Goal: Task Accomplishment & Management: Complete application form

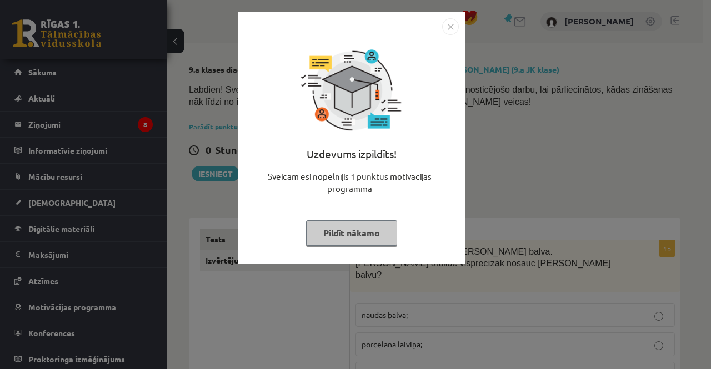
click at [447, 29] on img "Close" at bounding box center [450, 26] width 17 height 17
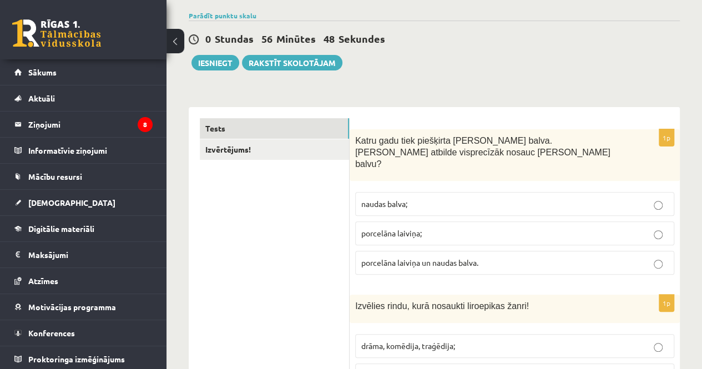
scroll to position [333, 0]
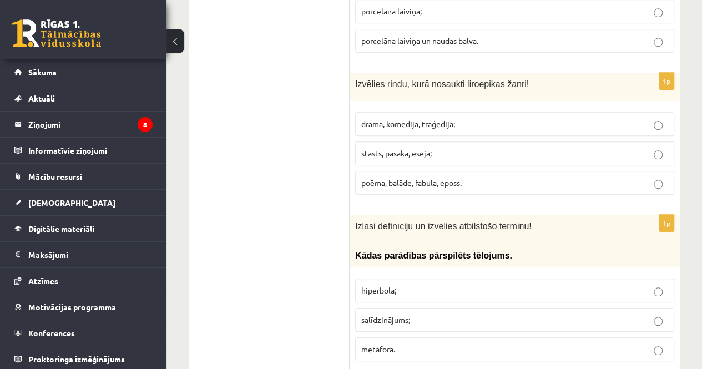
drag, startPoint x: 419, startPoint y: 65, endPoint x: 350, endPoint y: 90, distance: 72.7
click at [350, 90] on div "1p Izvēlies rindu, kurā nosaukti liroepikas žanri! drāma, komēdija, traģēdija; …" at bounding box center [515, 138] width 330 height 131
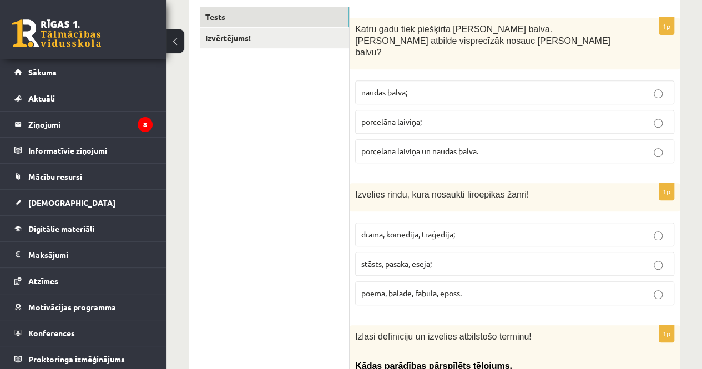
scroll to position [222, 0]
click at [372, 117] on span "porcelāna laiviņa;" at bounding box center [391, 122] width 61 height 10
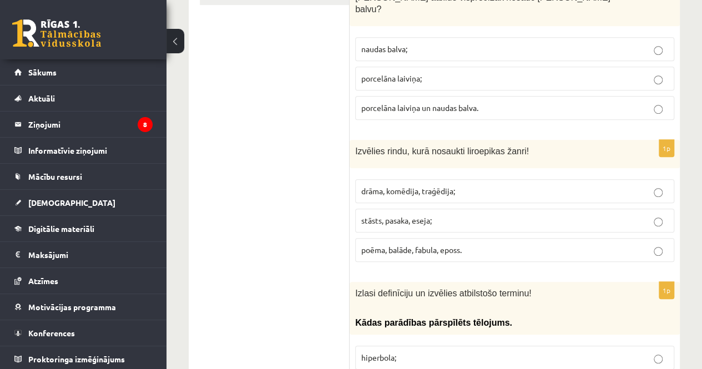
scroll to position [333, 0]
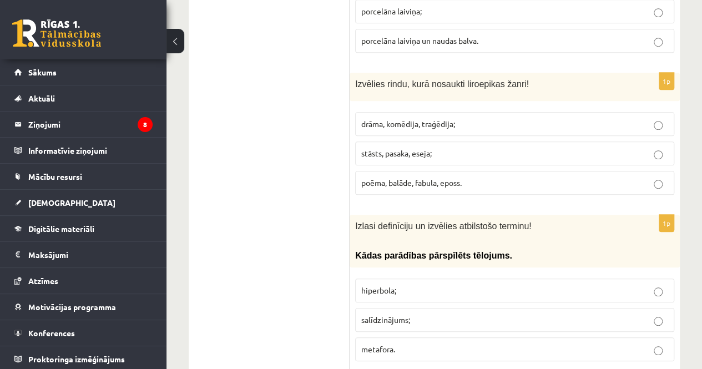
click at [420, 178] on span "poēma, balāde, fabula, eposs." at bounding box center [411, 183] width 100 height 10
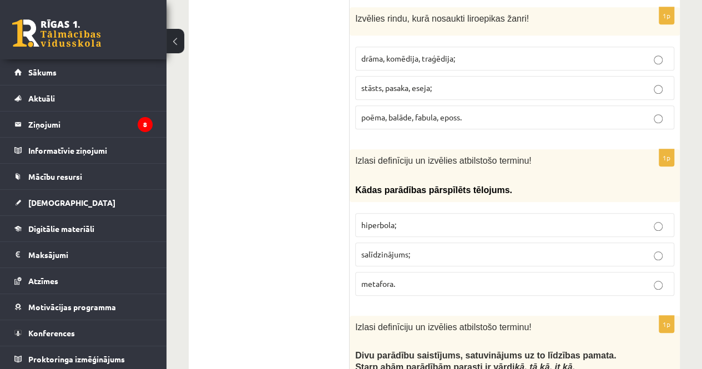
scroll to position [481, 0]
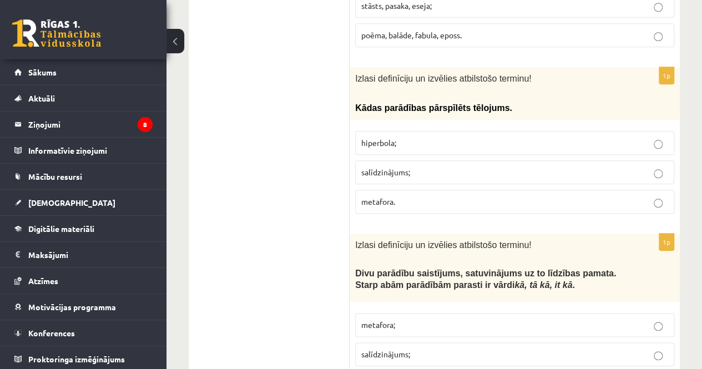
drag, startPoint x: 407, startPoint y: 134, endPoint x: 301, endPoint y: 99, distance: 112.2
click at [385, 197] on span "metafora." at bounding box center [378, 202] width 34 height 10
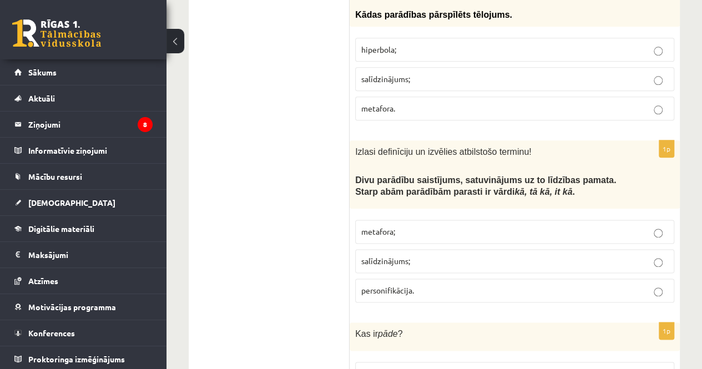
scroll to position [592, 0]
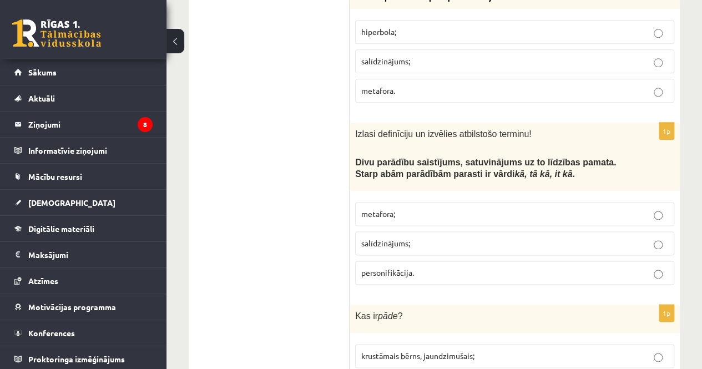
click at [397, 26] on p "hiperbola;" at bounding box center [514, 32] width 307 height 12
click at [417, 238] on p "salīdzinājums;" at bounding box center [514, 244] width 307 height 12
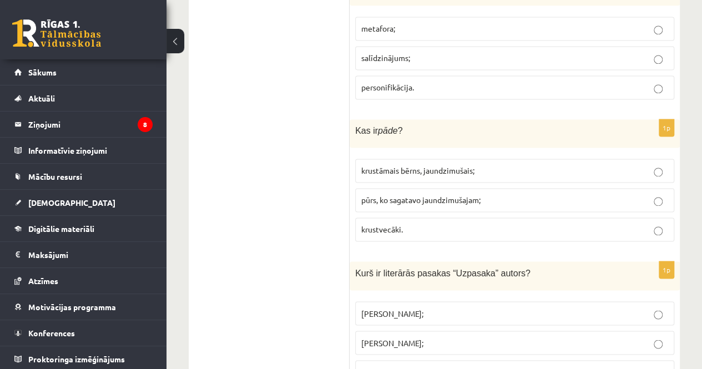
scroll to position [814, 0]
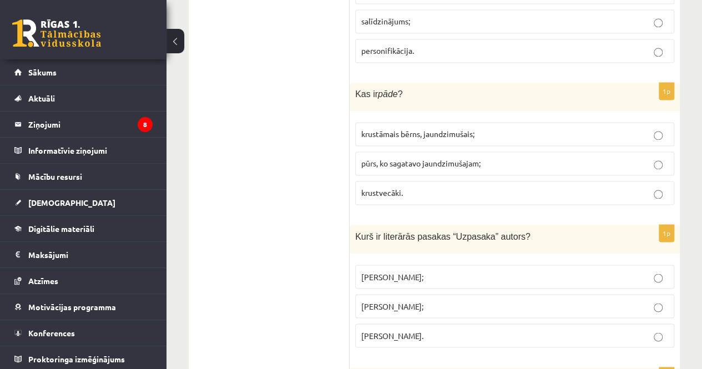
click at [465, 152] on label "pūrs, ko sagatavo jaundzimušajam;" at bounding box center [514, 164] width 319 height 24
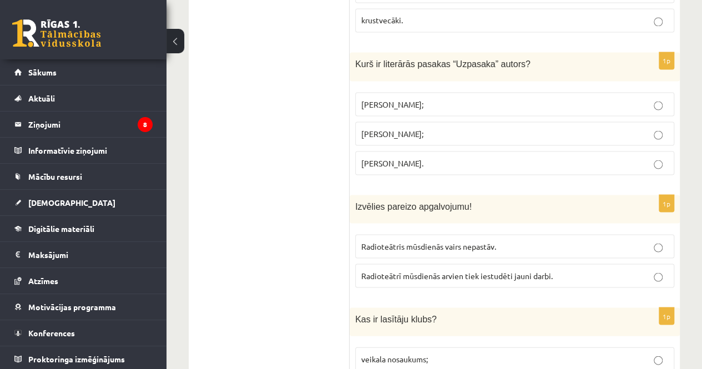
scroll to position [999, 0]
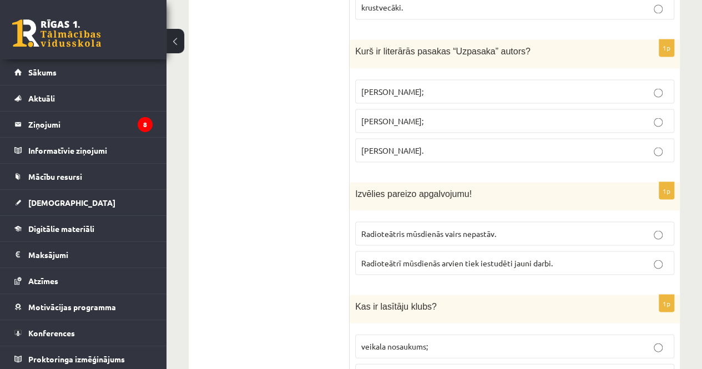
click at [411, 79] on label "[PERSON_NAME];" at bounding box center [514, 91] width 319 height 24
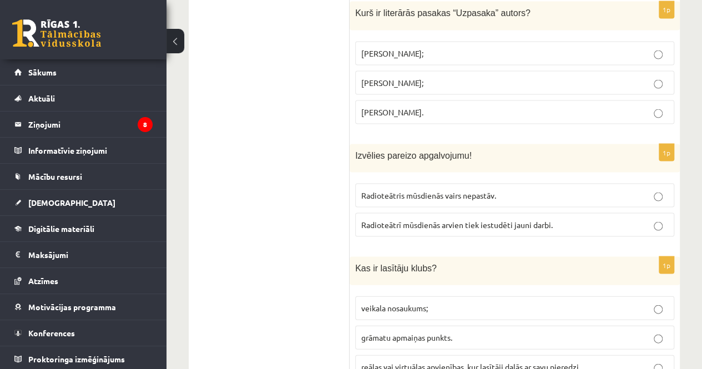
scroll to position [1073, 0]
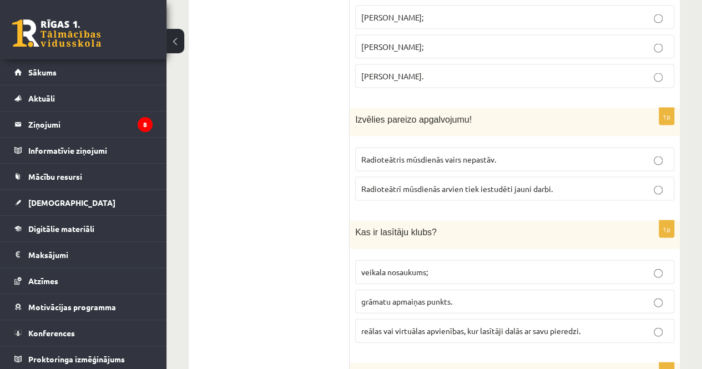
click at [396, 154] on span "Radioteātris mūsdienās vairs nepastāv." at bounding box center [428, 159] width 135 height 10
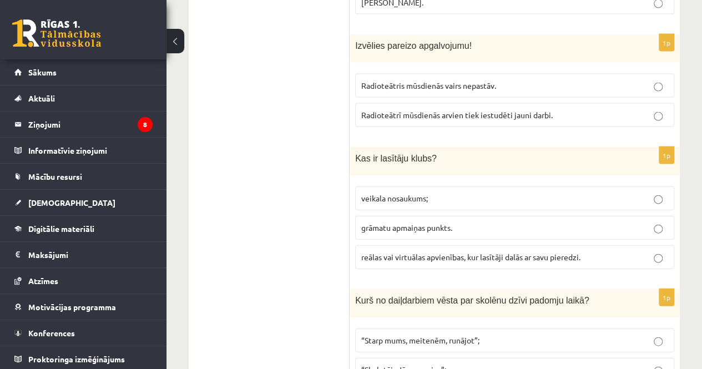
scroll to position [1184, 0]
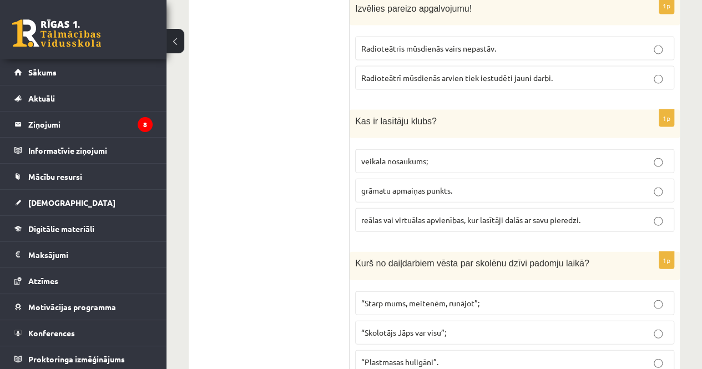
click at [434, 214] on p "reālas vai virtuālas apvienības, kur lasītāji dalās ar savu pieredzi." at bounding box center [514, 220] width 307 height 12
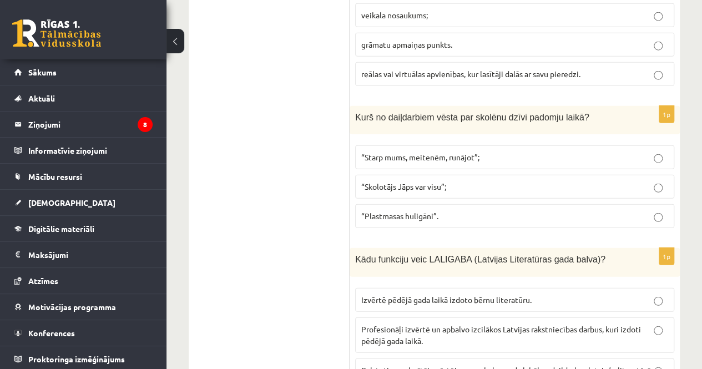
scroll to position [1332, 0]
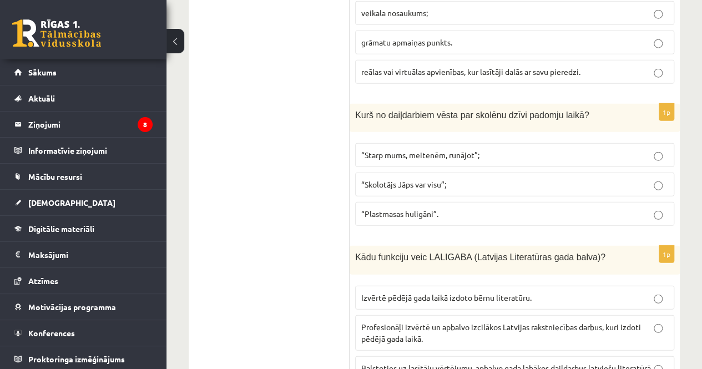
click at [392, 208] on p "“Plastmasas huligāni”." at bounding box center [514, 214] width 307 height 12
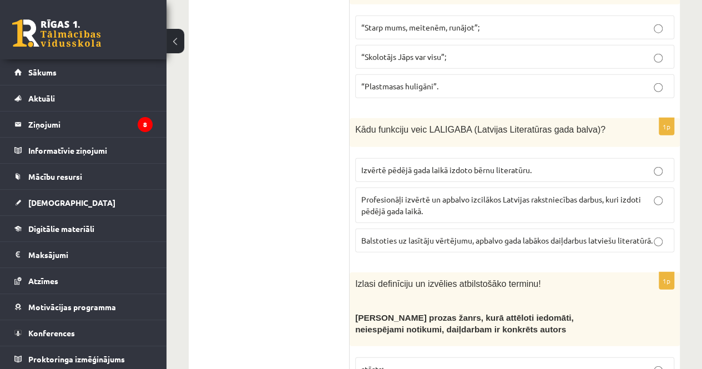
scroll to position [1480, 0]
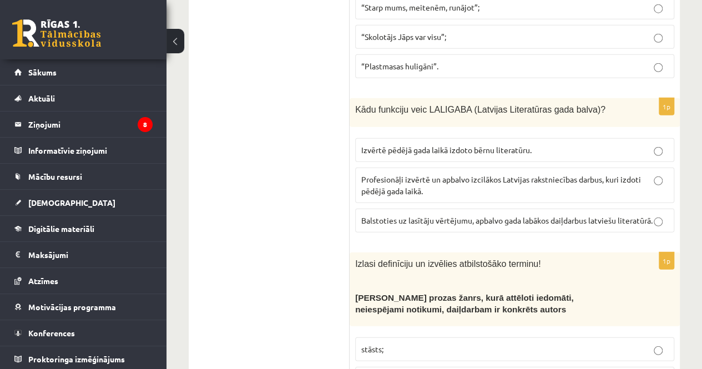
click at [390, 174] on span "Profesionāļi izvērtē un apbalvo izcilākos Latvijas rakstniecības darbus, kuri i…" at bounding box center [501, 185] width 280 height 22
click at [414, 215] on p "Balstoties uz lasītāju vērtējumu, apbalvo gada labākos daiļdarbus latviešu lite…" at bounding box center [514, 221] width 307 height 12
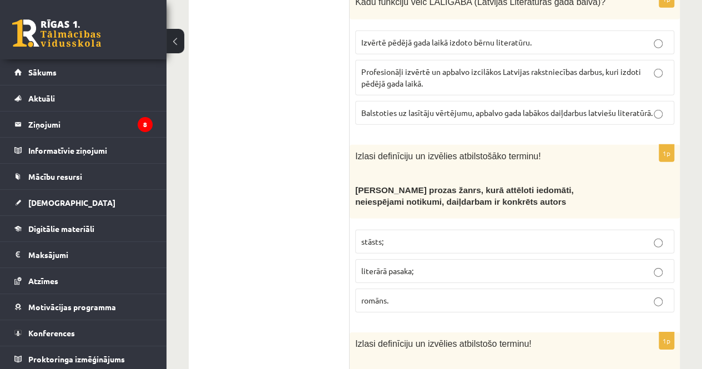
scroll to position [1600, 0]
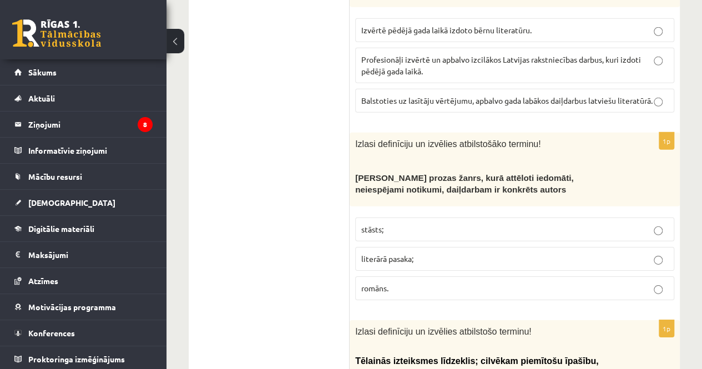
click at [397, 224] on p "stāsts;" at bounding box center [514, 230] width 307 height 12
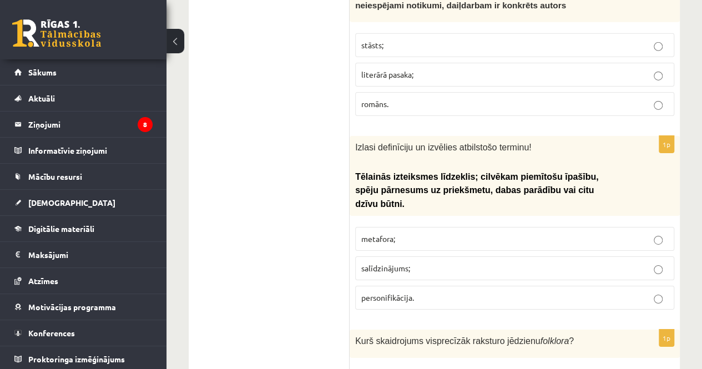
scroll to position [1785, 0]
click at [412, 292] on span "personifikācija." at bounding box center [387, 297] width 53 height 10
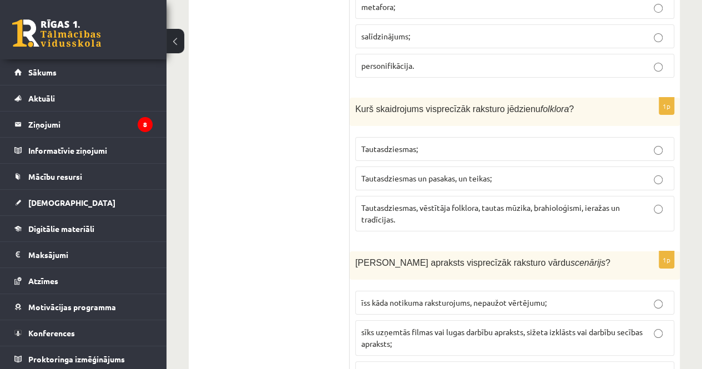
scroll to position [2044, 0]
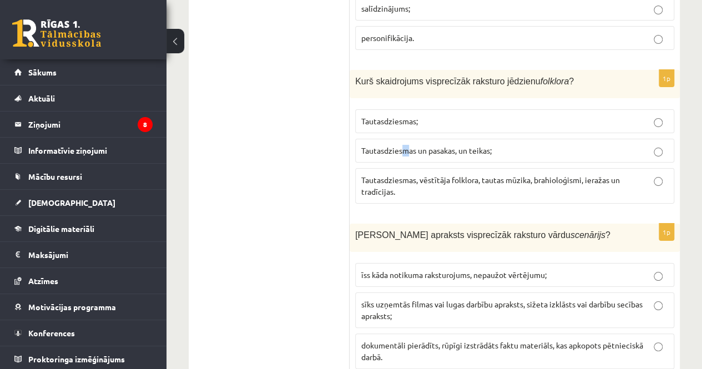
click at [406, 145] on span "Tautasdziesmas un pasakas, un teikas;" at bounding box center [426, 150] width 130 height 10
click at [412, 174] on p "Tautasdziesmas, vēstītāja folklora, tautas mūzika, brahioloģismi, ieražas un tr…" at bounding box center [514, 185] width 307 height 23
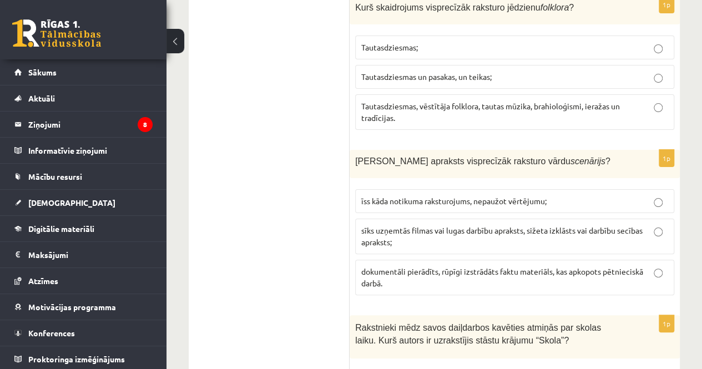
scroll to position [2155, 0]
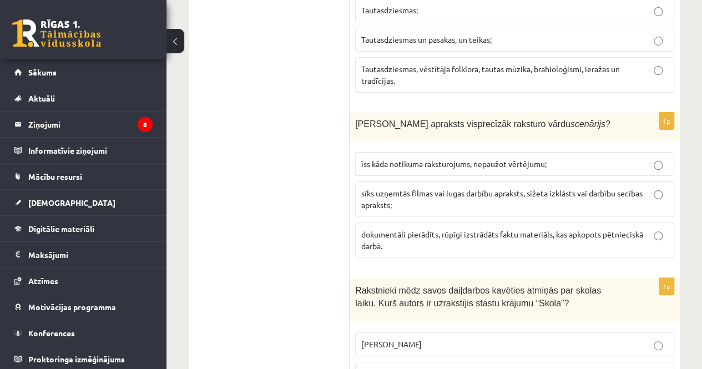
click at [392, 188] on span "sīks uzņemtās filmas vai lugas darbību apraksts, sižeta izklāsts vai darbību se…" at bounding box center [501, 199] width 281 height 22
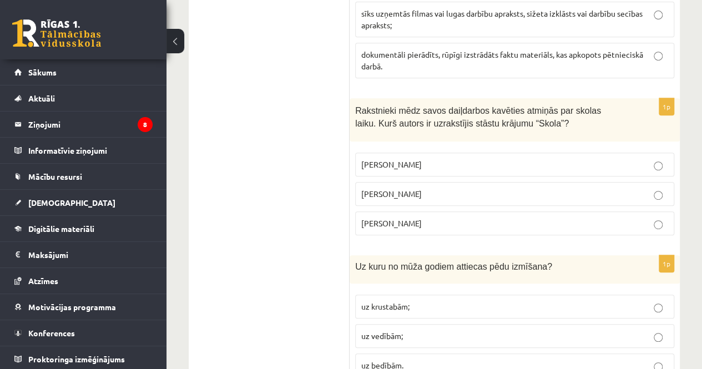
scroll to position [2340, 0]
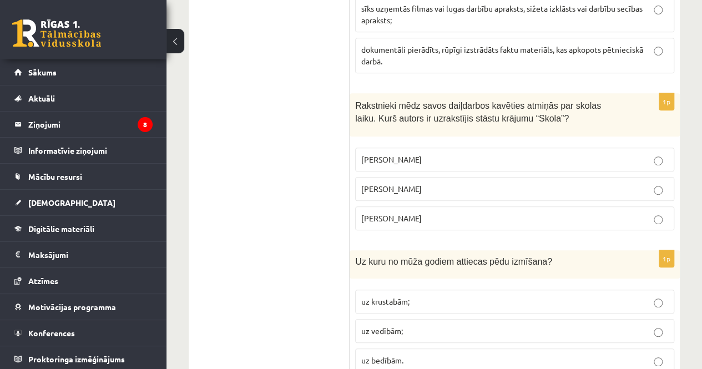
click at [372, 154] on p "[PERSON_NAME]" at bounding box center [514, 160] width 307 height 12
click at [371, 184] on span "[PERSON_NAME]" at bounding box center [391, 189] width 61 height 10
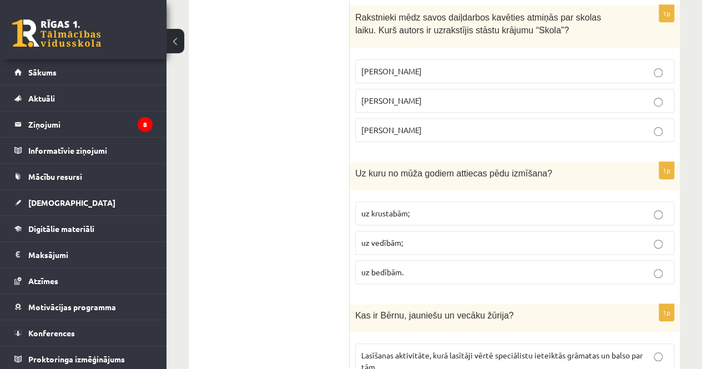
scroll to position [2451, 0]
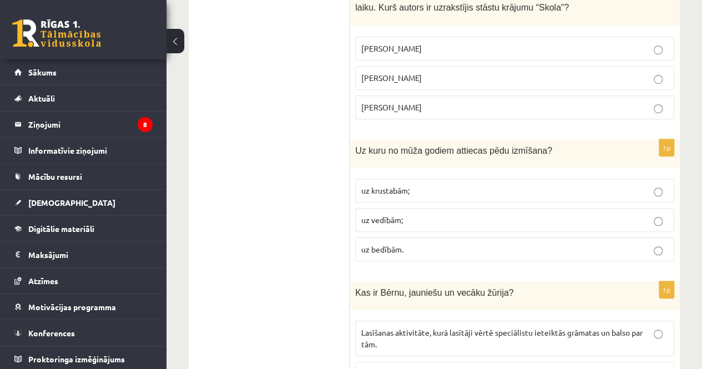
click at [407, 37] on label "[PERSON_NAME]" at bounding box center [514, 49] width 319 height 24
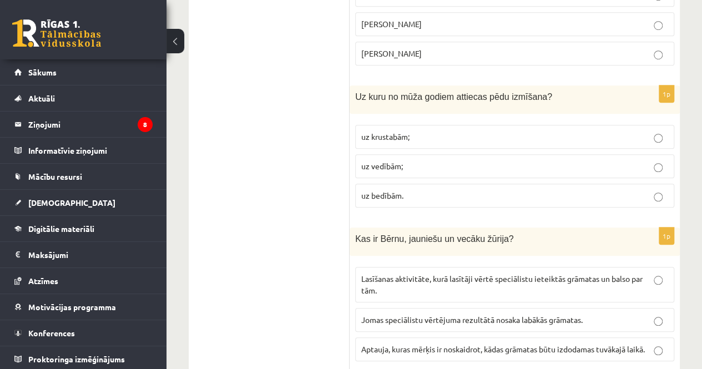
scroll to position [2525, 0]
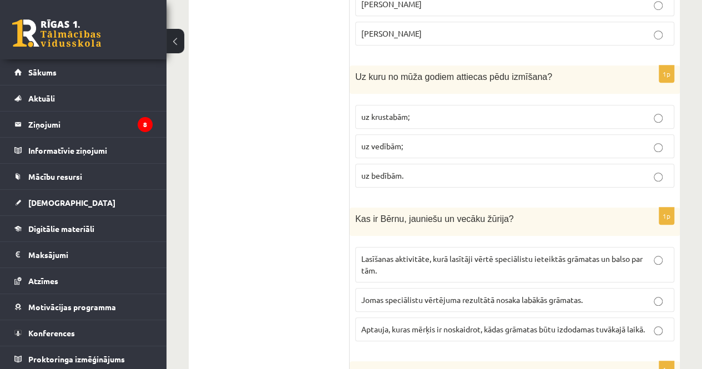
click at [387, 164] on label "uz bedībām." at bounding box center [514, 176] width 319 height 24
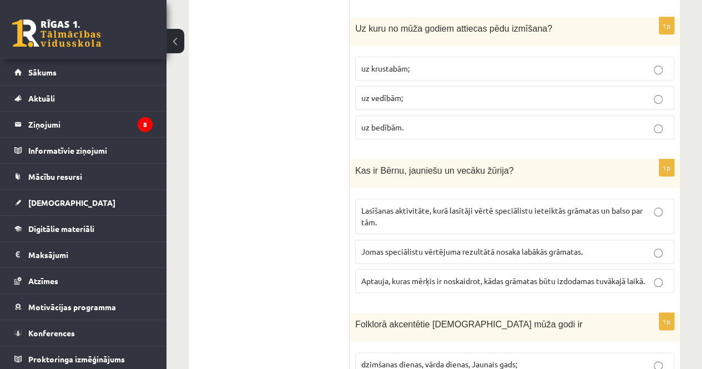
scroll to position [2599, 0]
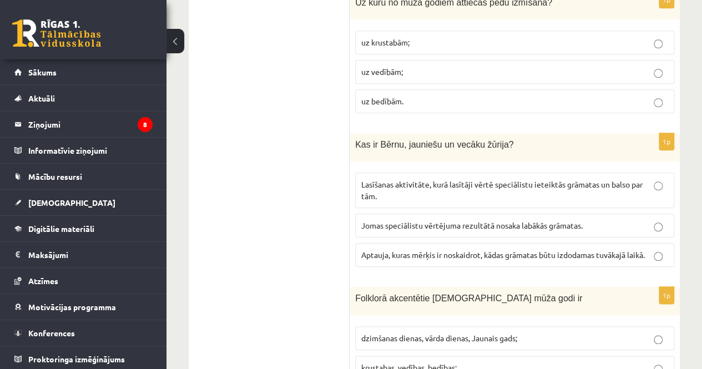
click at [391, 179] on p "Lasīšanas aktivitāte, kurā lasītāji vērtē speciālistu ieteiktās grāmatas un bal…" at bounding box center [514, 190] width 307 height 23
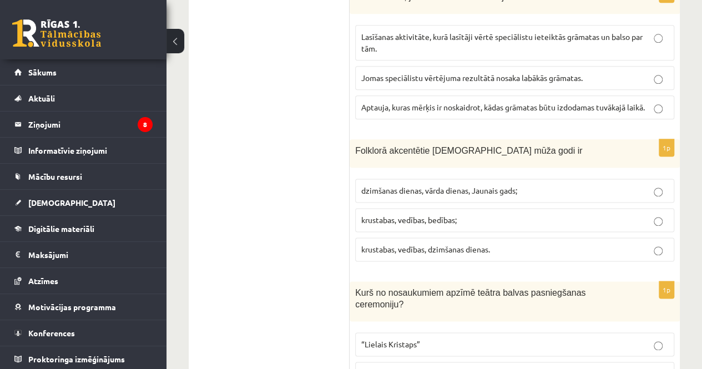
scroll to position [2747, 0]
click at [412, 214] on p "krustabas, vedības, bedības;" at bounding box center [514, 220] width 307 height 12
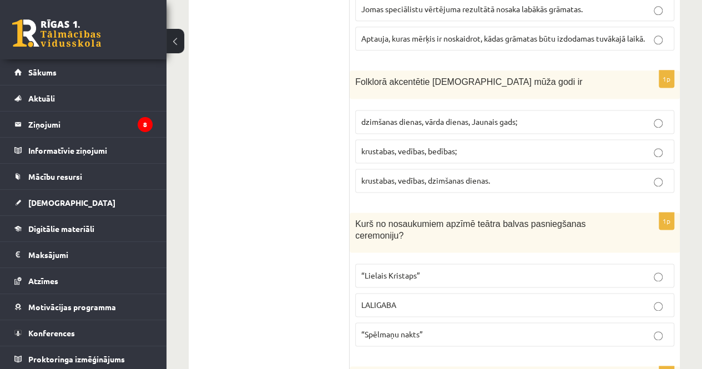
scroll to position [2821, 0]
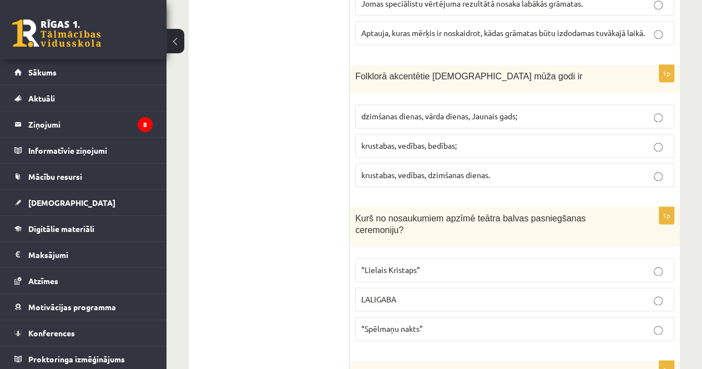
click at [407, 265] on span "“Lielais Kristaps”" at bounding box center [390, 270] width 59 height 10
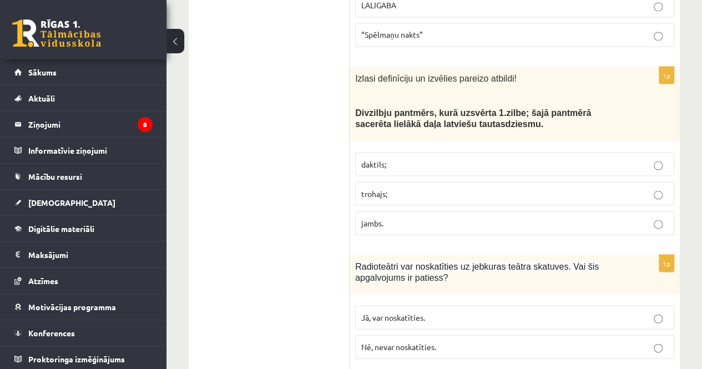
scroll to position [3117, 0]
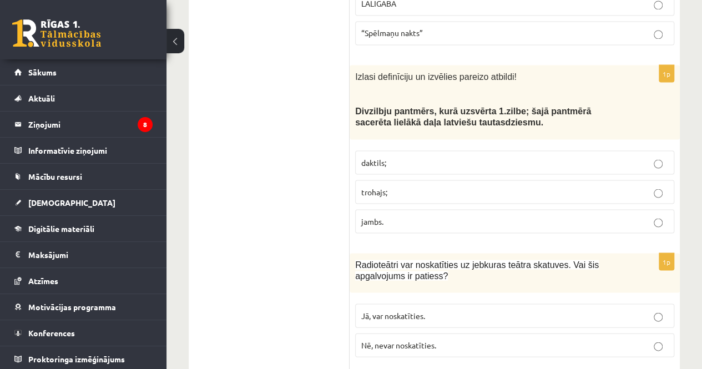
click at [410, 150] on label "daktils;" at bounding box center [514, 162] width 319 height 24
click at [402, 186] on p "trohajs;" at bounding box center [514, 192] width 307 height 12
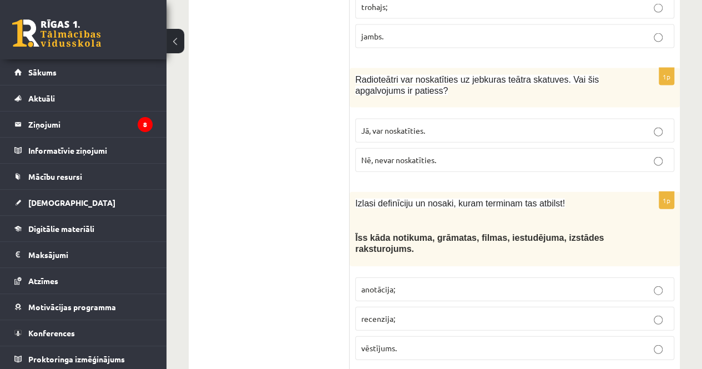
scroll to position [3265, 0]
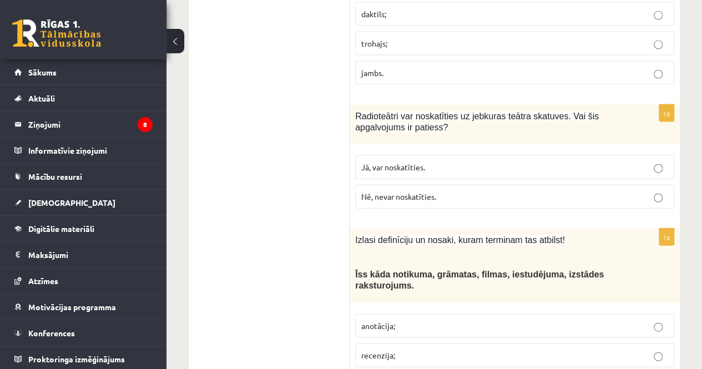
click at [404, 162] on p "Jā, var noskatīties." at bounding box center [514, 168] width 307 height 12
click at [400, 185] on label "Nē, nevar noskatīties." at bounding box center [514, 197] width 319 height 24
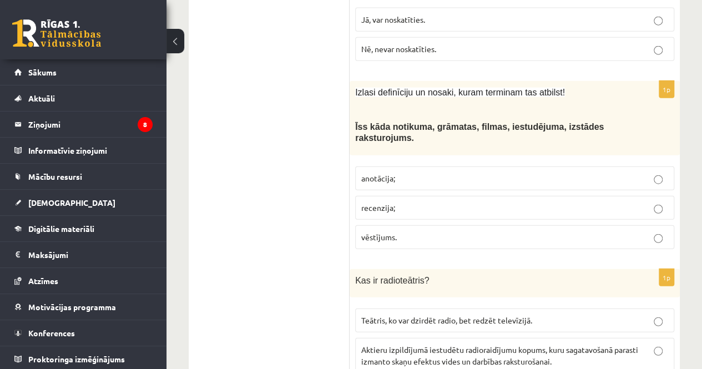
scroll to position [3450, 0]
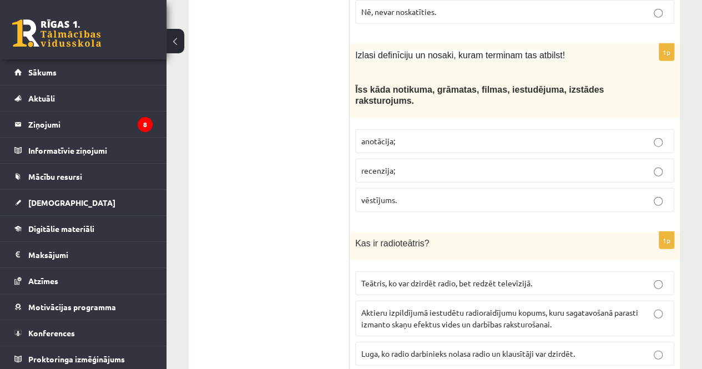
drag, startPoint x: 400, startPoint y: 136, endPoint x: 294, endPoint y: 153, distance: 107.4
drag, startPoint x: 294, startPoint y: 153, endPoint x: 231, endPoint y: 110, distance: 75.9
click at [387, 129] on label "anotācija;" at bounding box center [514, 141] width 319 height 24
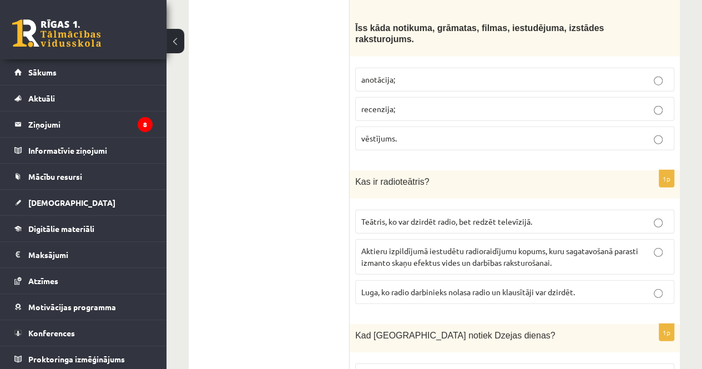
scroll to position [3524, 0]
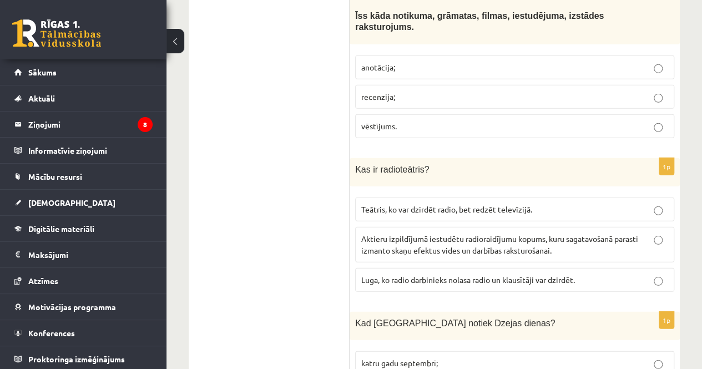
click at [398, 275] on span "Luga, ko radio darbinieks nolasa radio un klausītāji var dzirdēt." at bounding box center [468, 280] width 214 height 10
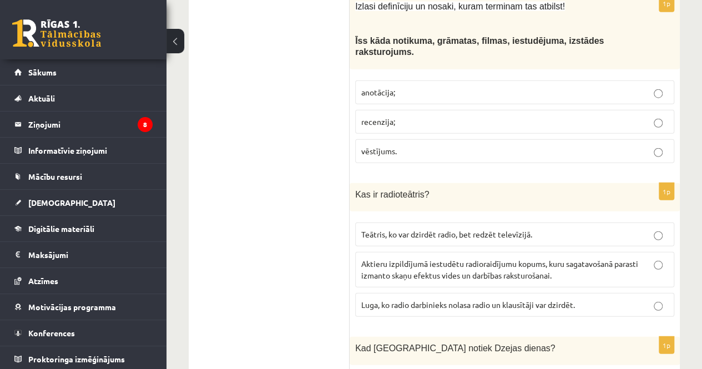
scroll to position [3487, 0]
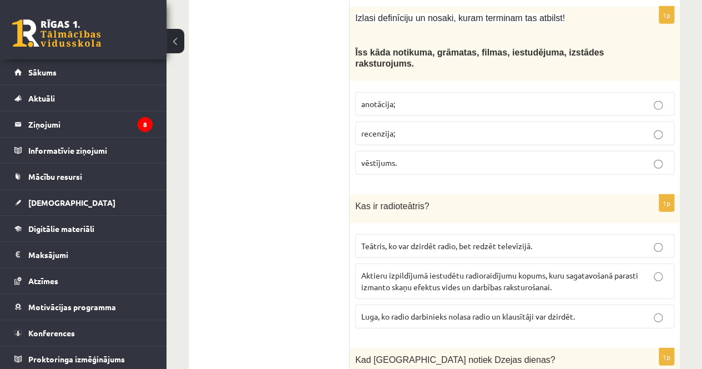
click at [380, 264] on label "Aktieru izpildījumā iestudētu radioraidījumu kopums, kuru sagatavošanā parasti …" at bounding box center [514, 282] width 319 height 36
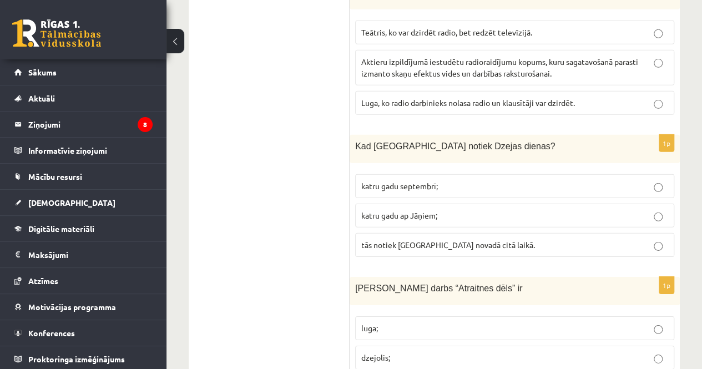
scroll to position [3746, 0]
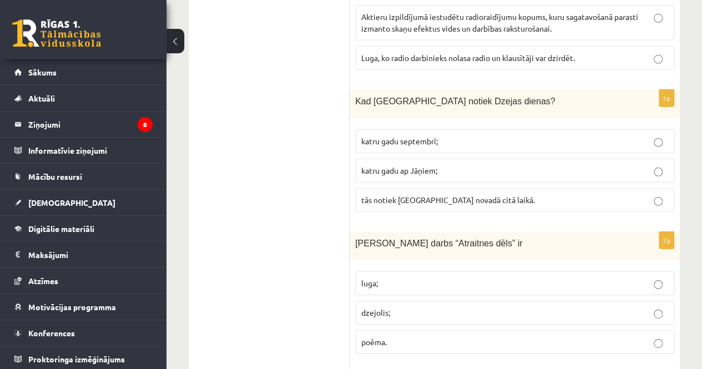
click at [408, 136] on span "katru gadu septembrī;" at bounding box center [399, 141] width 77 height 10
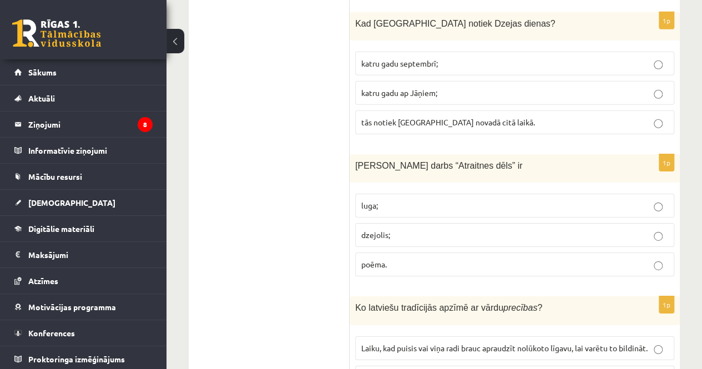
scroll to position [3857, 0]
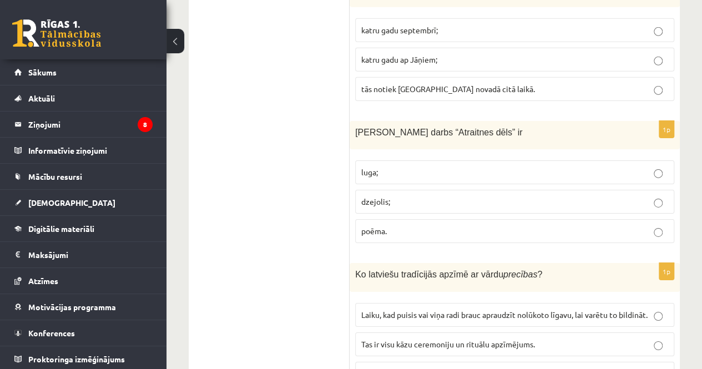
click at [376, 219] on label "poēma." at bounding box center [514, 231] width 319 height 24
click at [384, 167] on p "luga;" at bounding box center [514, 173] width 307 height 12
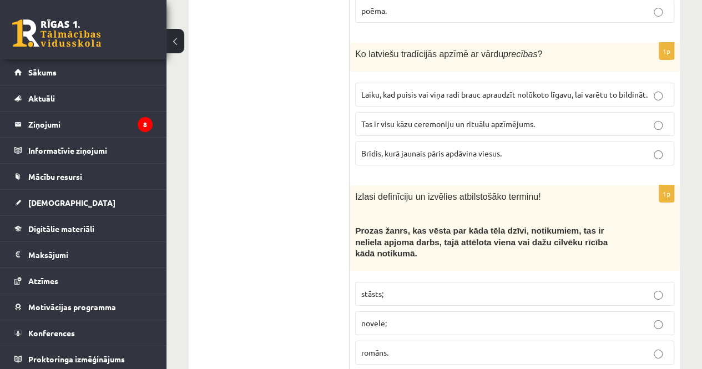
scroll to position [4059, 0]
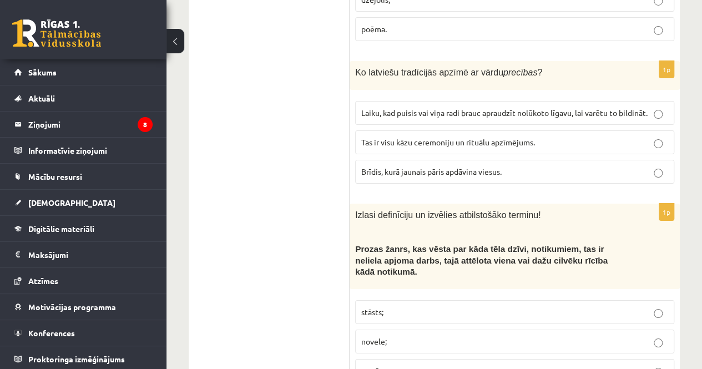
click at [407, 137] on p "Tas ir visu kāzu ceremoniju un rituālu apzīmējums." at bounding box center [514, 143] width 307 height 12
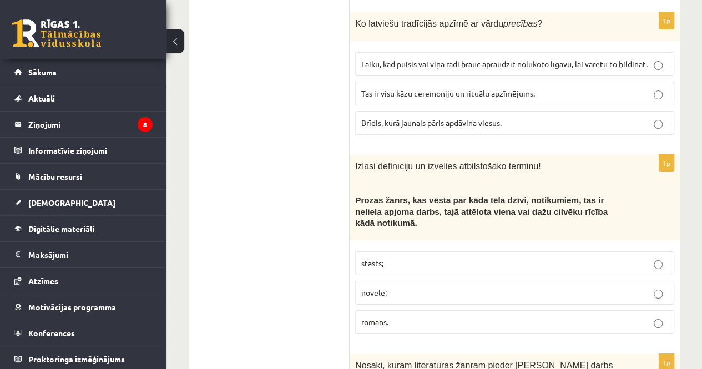
scroll to position [4170, 0]
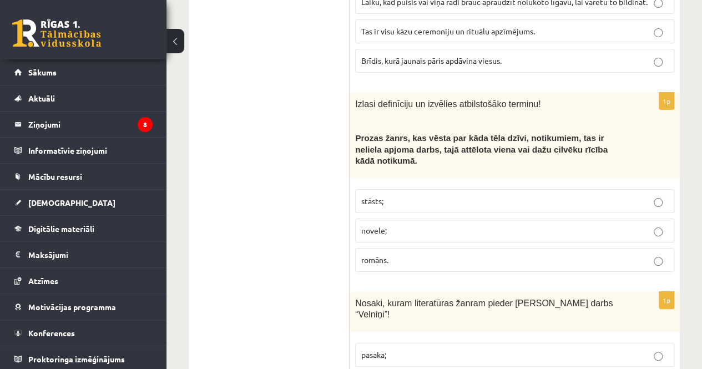
click at [376, 189] on label "stāsts;" at bounding box center [514, 201] width 319 height 24
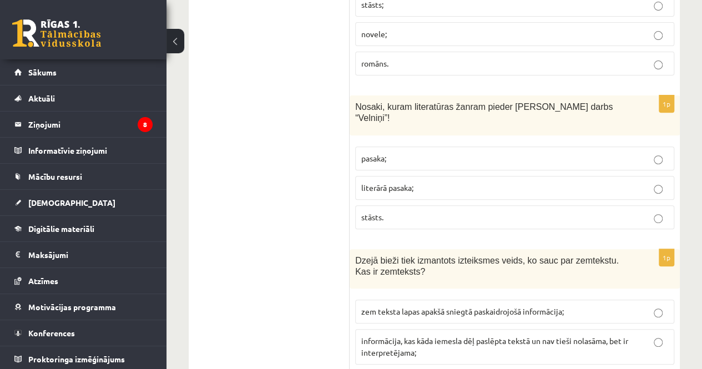
scroll to position [4356, 0]
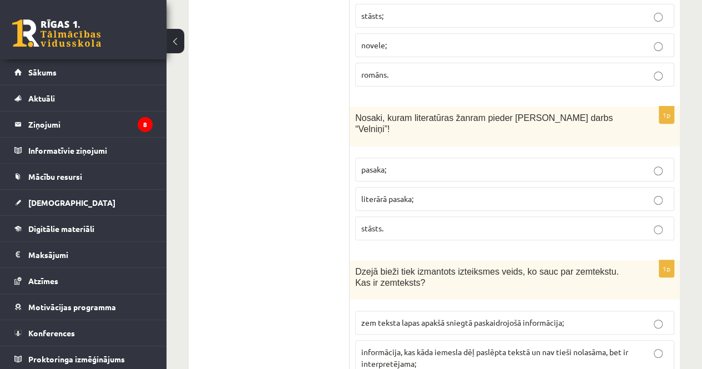
click at [391, 164] on p "pasaka;" at bounding box center [514, 170] width 307 height 12
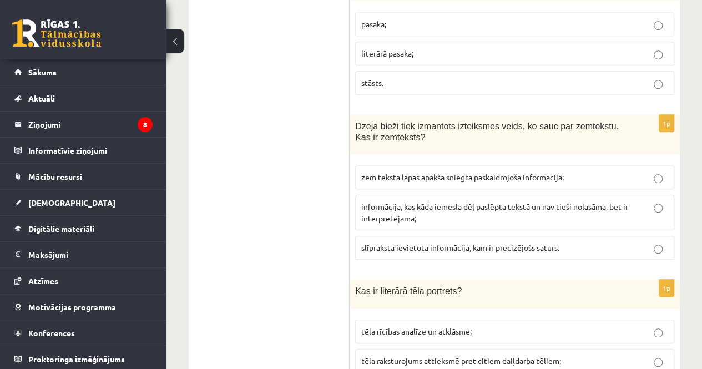
scroll to position [4503, 0]
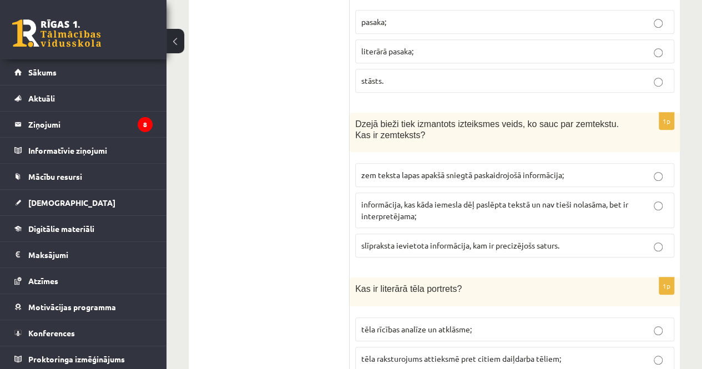
click at [381, 347] on label "tēla raksturojums attieksmē pret citiem daiļdarba tēliem;" at bounding box center [514, 359] width 319 height 24
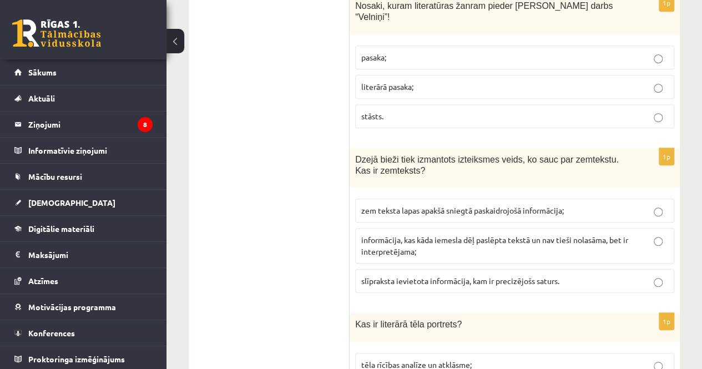
scroll to position [4467, 0]
click at [406, 236] on span "informācija, kas kāda iemesla dēļ paslēpta tekstā un nav tieši nolasāma, bet ir…" at bounding box center [494, 247] width 267 height 22
click at [616, 270] on label "slīpraksta ievietota informācija, kam ir precizējošs saturs." at bounding box center [514, 282] width 319 height 24
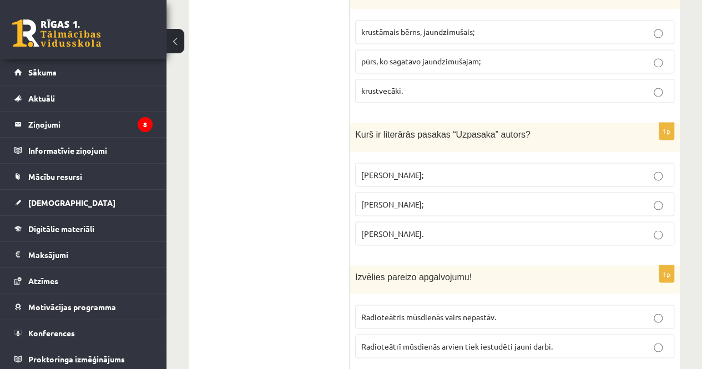
scroll to position [0, 0]
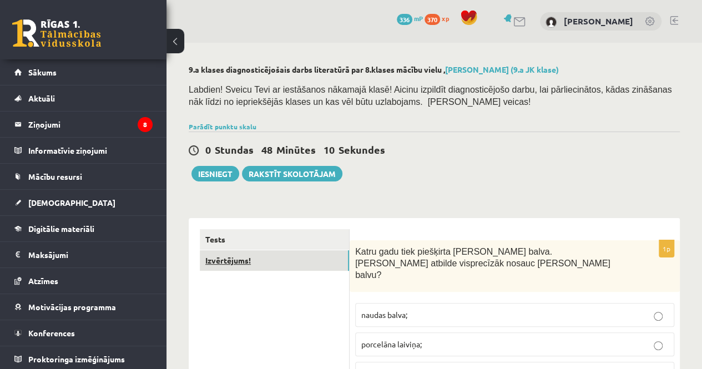
click at [278, 263] on link "Izvērtējums!" at bounding box center [274, 260] width 149 height 21
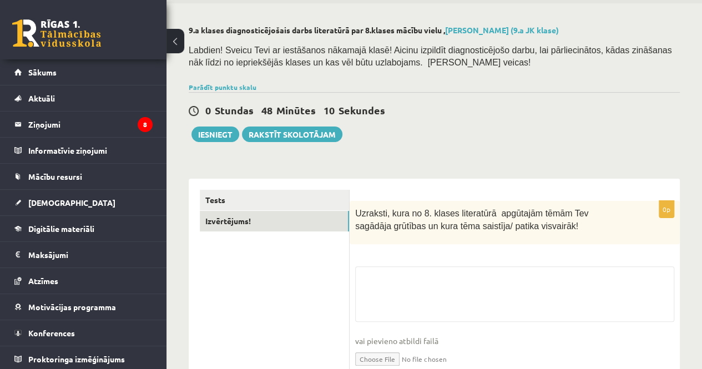
scroll to position [89, 0]
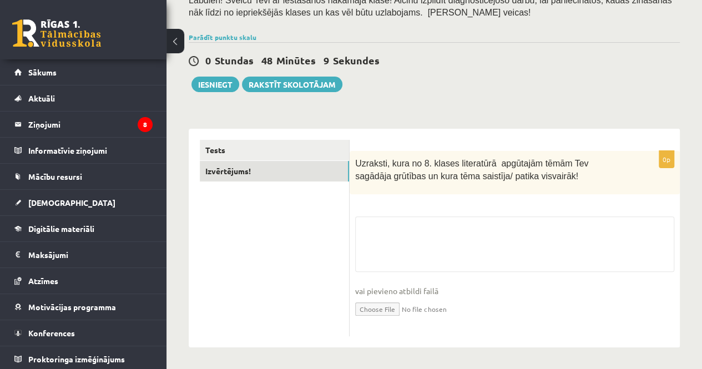
click at [375, 239] on fieldset "vai pievieno atbildi failā Iesniegtā atbilde" at bounding box center [514, 274] width 319 height 114
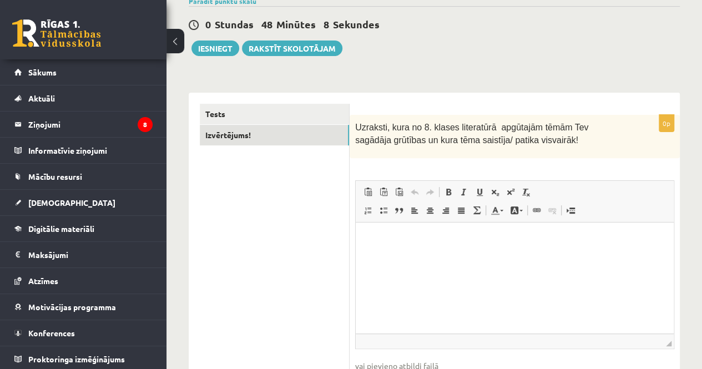
scroll to position [127, 0]
click at [377, 245] on html at bounding box center [515, 238] width 318 height 34
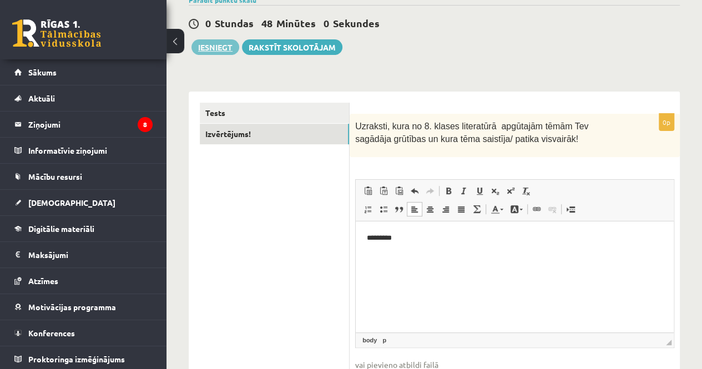
click at [227, 44] on button "Iesniegt" at bounding box center [216, 47] width 48 height 16
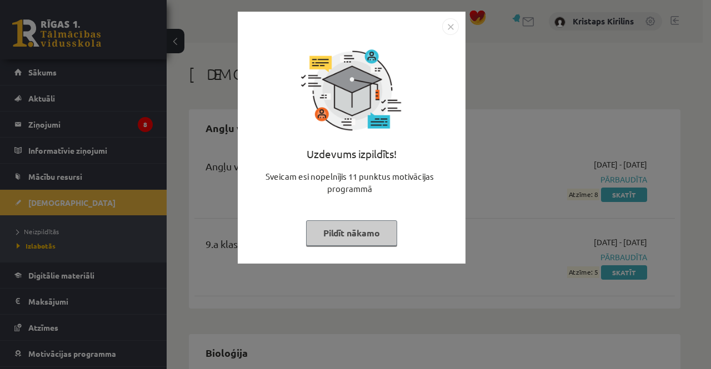
click at [450, 24] on img "Close" at bounding box center [450, 26] width 17 height 17
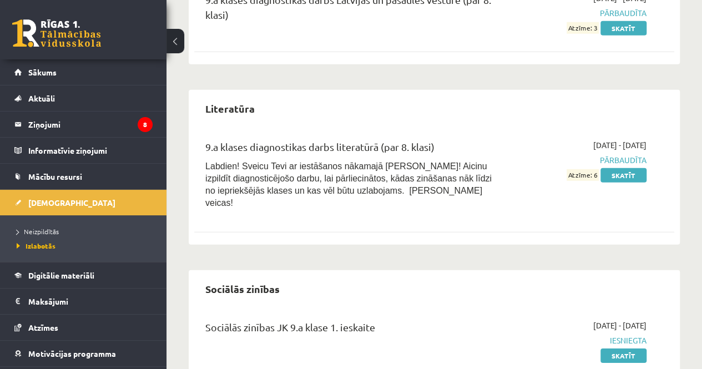
scroll to position [1517, 0]
drag, startPoint x: 393, startPoint y: 209, endPoint x: 462, endPoint y: 277, distance: 96.6
click at [464, 283] on div "Sociālās zinības" at bounding box center [434, 288] width 480 height 26
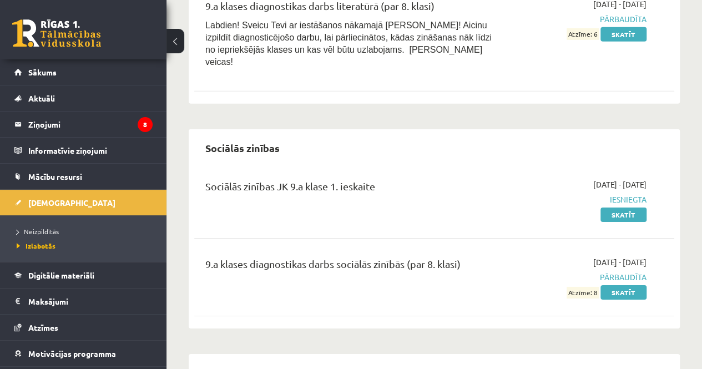
scroll to position [1516, 0]
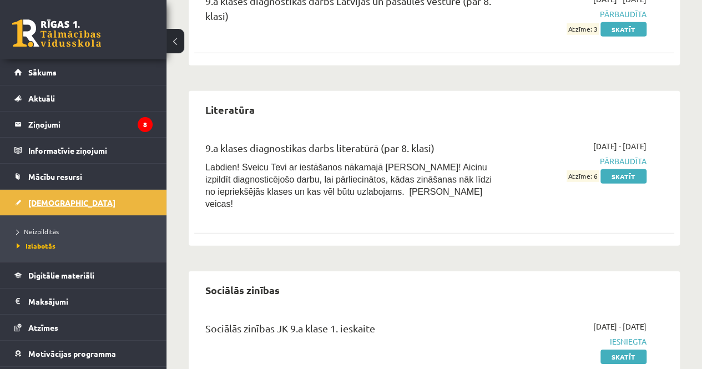
click at [55, 203] on span "[DEMOGRAPHIC_DATA]" at bounding box center [71, 203] width 87 height 10
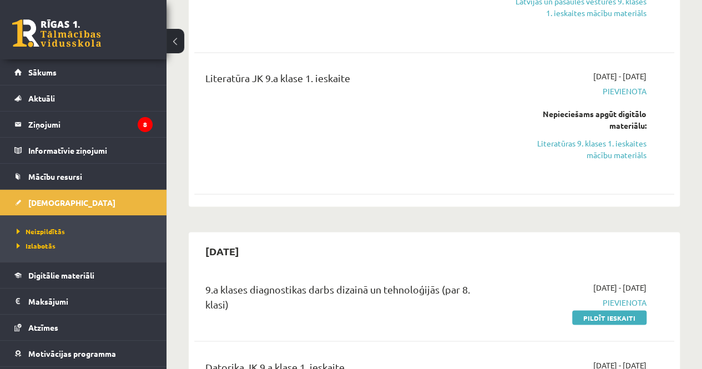
scroll to position [812, 0]
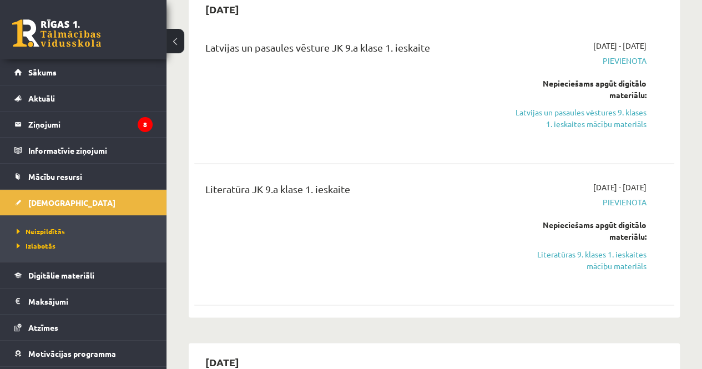
drag, startPoint x: 675, startPoint y: 273, endPoint x: 397, endPoint y: 250, distance: 278.6
click at [395, 250] on div "Literatūra JK 9.a klase 1. ieskaite" at bounding box center [349, 234] width 305 height 105
click at [596, 259] on link "Literatūras 9. klases 1. ieskaites mācību materiāls" at bounding box center [579, 259] width 136 height 23
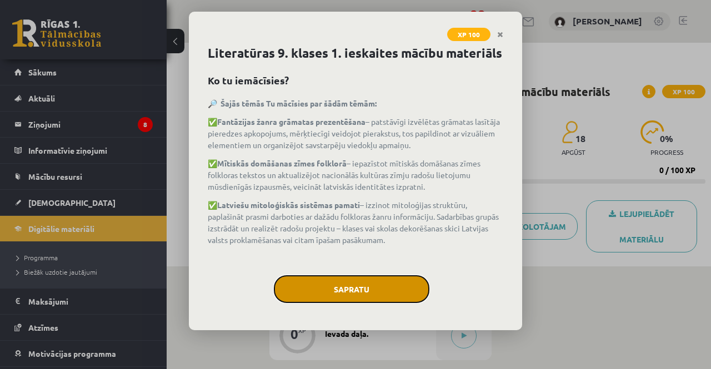
click at [363, 276] on button "Sapratu" at bounding box center [351, 289] width 155 height 28
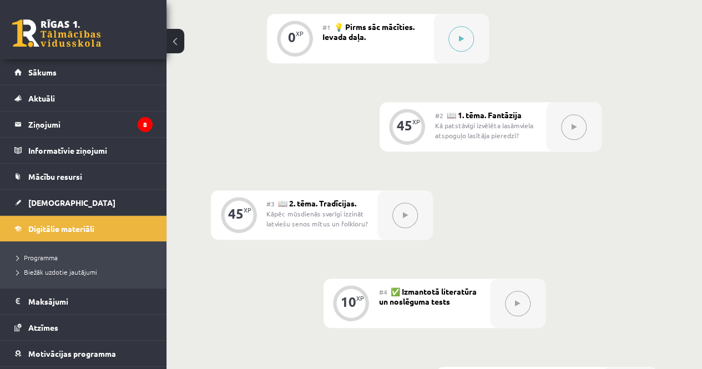
scroll to position [279, 0]
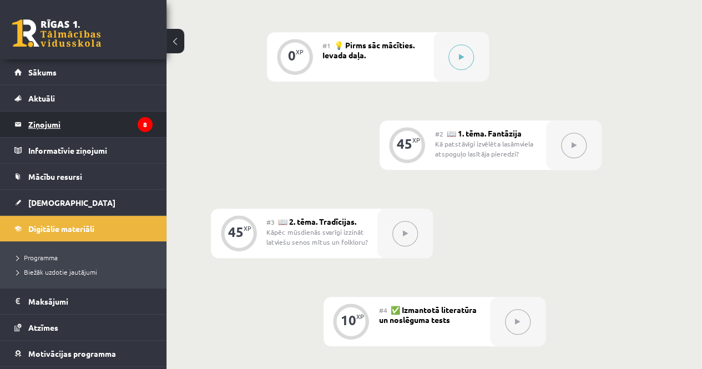
click at [34, 120] on legend "Ziņojumi 8" at bounding box center [90, 125] width 124 height 26
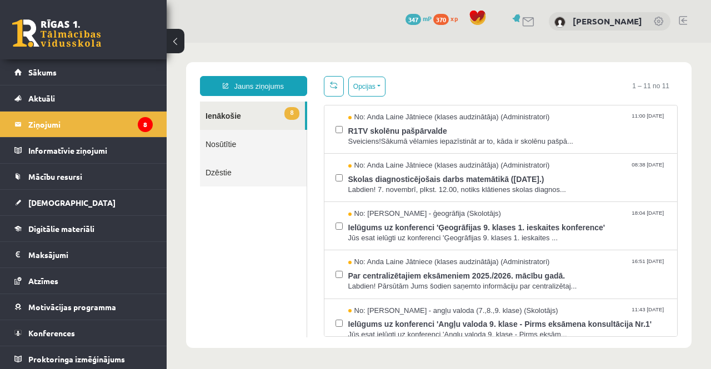
drag, startPoint x: 114, startPoint y: 198, endPoint x: 84, endPoint y: 203, distance: 30.4
drag, startPoint x: -83, startPoint y: 160, endPoint x: 19, endPoint y: 205, distance: 110.9
click at [19, 205] on link "[DEMOGRAPHIC_DATA]" at bounding box center [83, 203] width 138 height 26
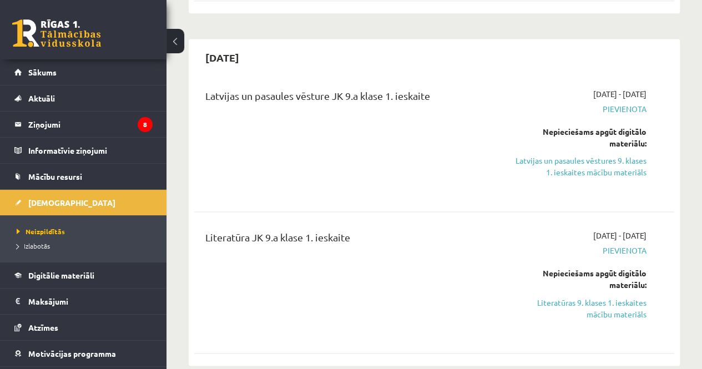
scroll to position [777, 0]
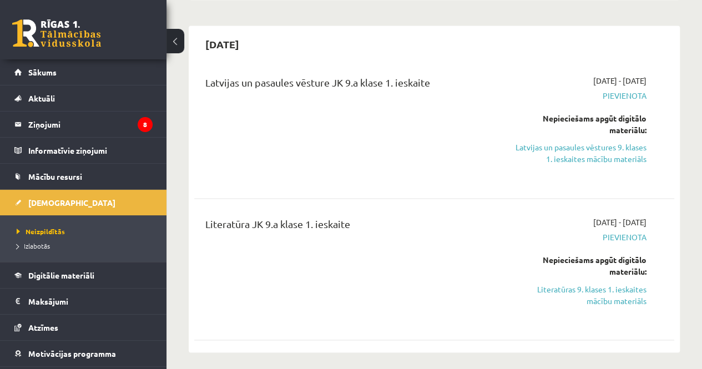
click at [629, 314] on div "2025-10-08 - 2025-10-13 Pievienota Nepieciešams apgūt digitālo materiālu: Liter…" at bounding box center [578, 269] width 153 height 105
click at [617, 298] on link "Literatūras 9. klases 1. ieskaites mācību materiāls" at bounding box center [579, 294] width 136 height 23
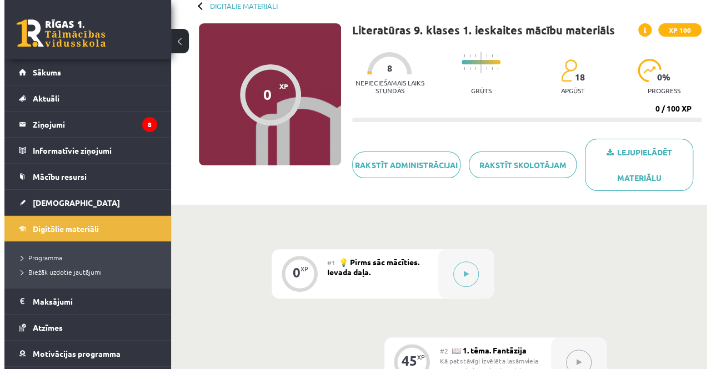
scroll to position [74, 0]
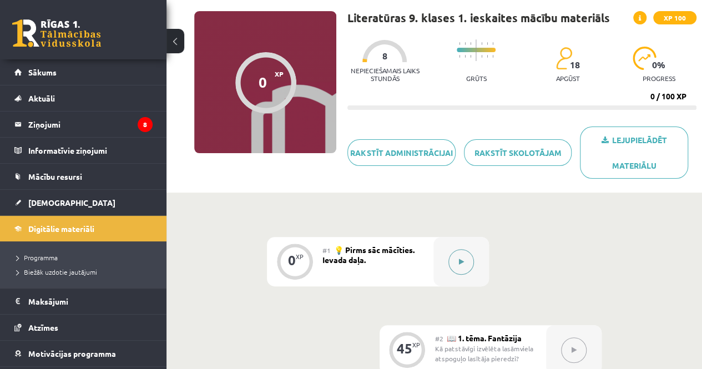
click at [465, 263] on button at bounding box center [462, 262] width 26 height 26
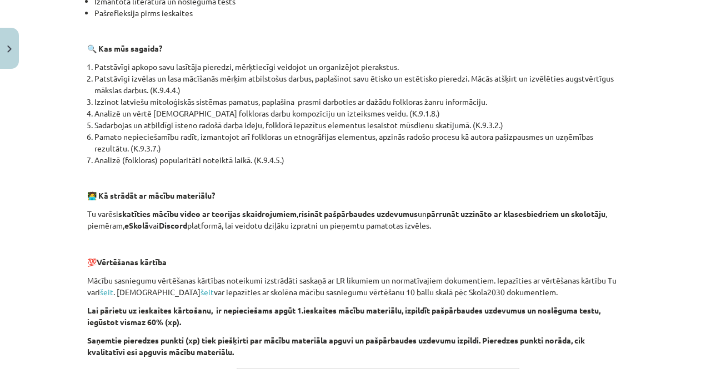
scroll to position [543, 0]
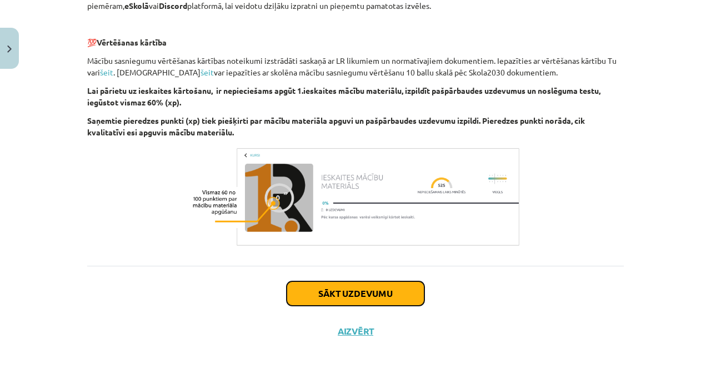
click at [338, 293] on button "Sākt uzdevumu" at bounding box center [355, 293] width 138 height 24
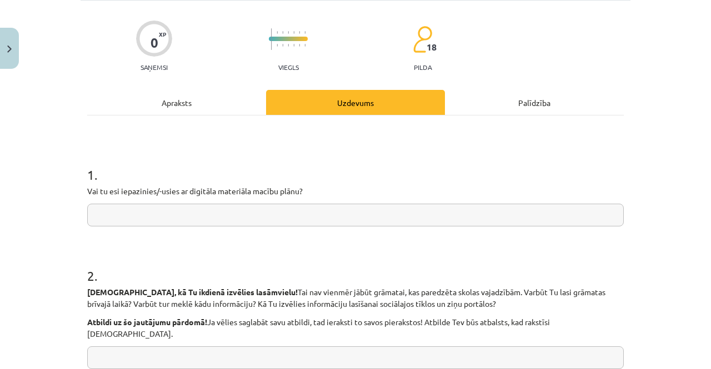
scroll to position [28, 0]
